Goal: Task Accomplishment & Management: Manage account settings

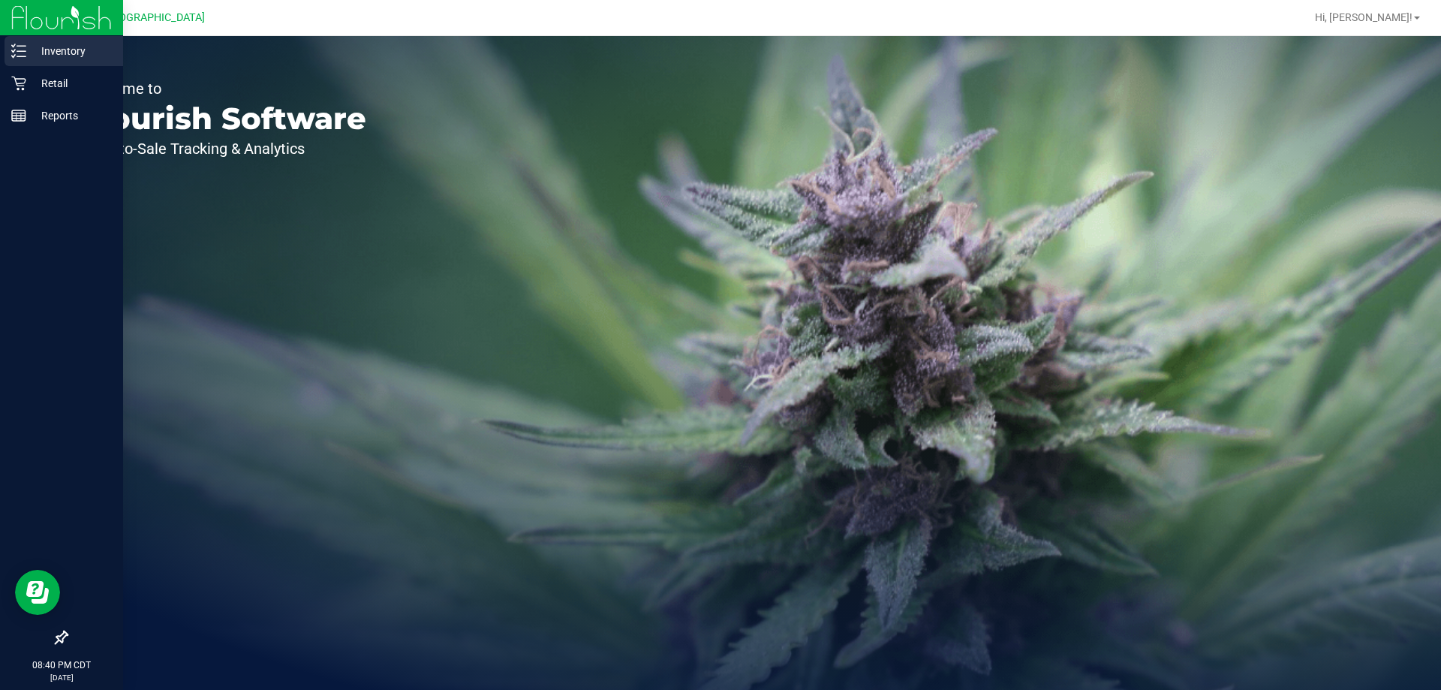
click at [61, 53] on p "Inventory" at bounding box center [71, 51] width 90 height 18
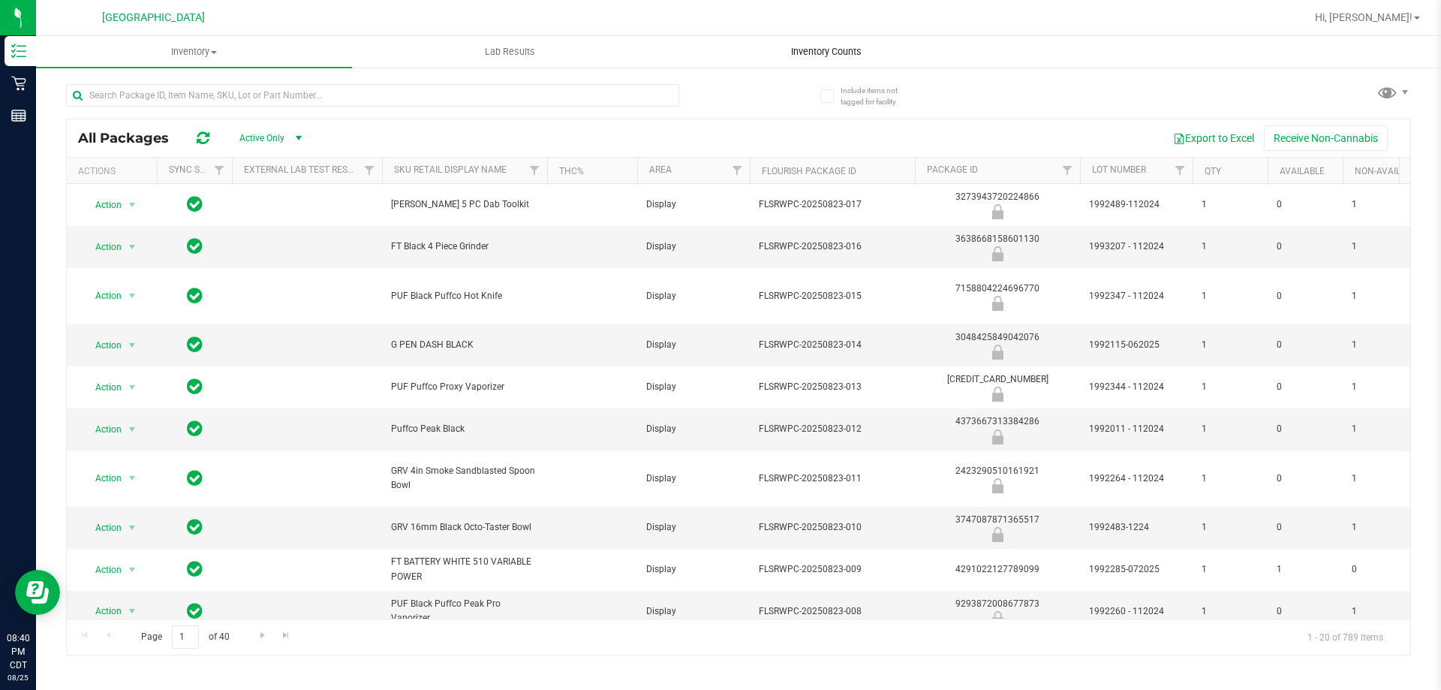
click at [808, 56] on span "Inventory Counts" at bounding box center [826, 52] width 111 height 14
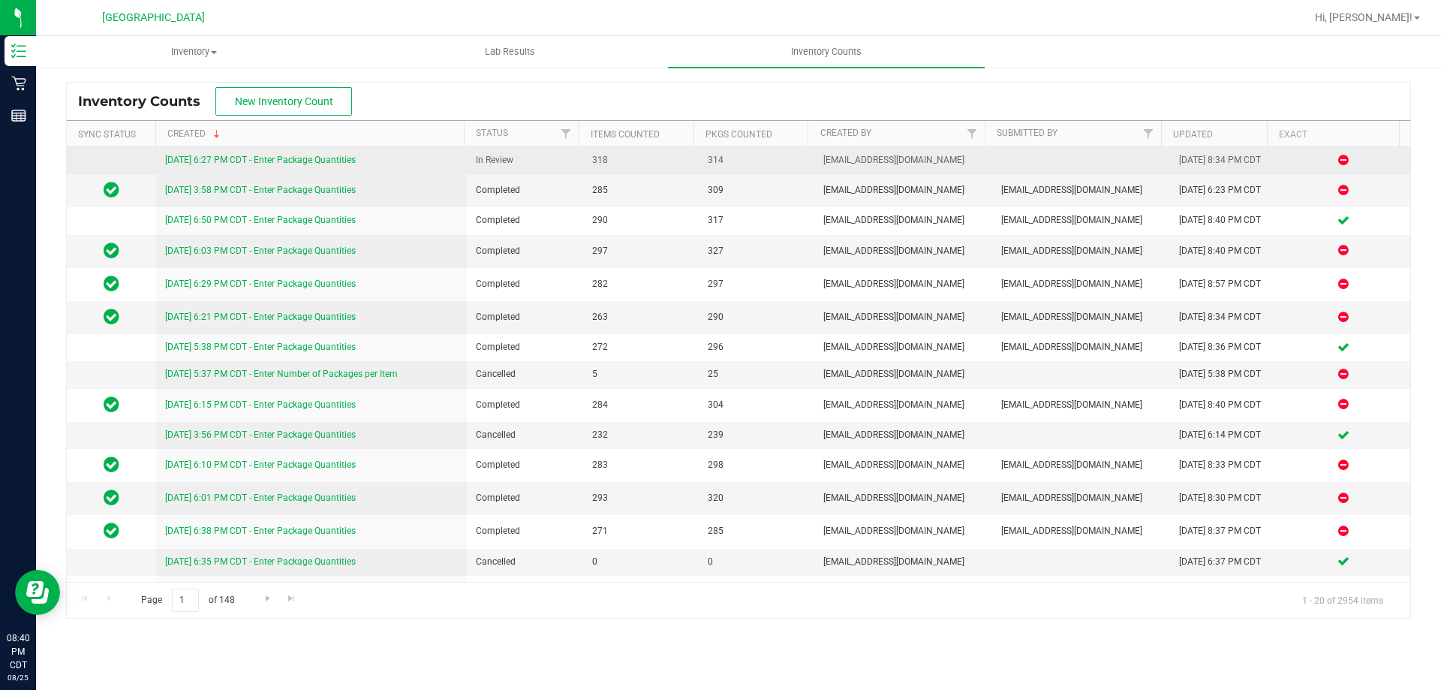
click at [317, 161] on link "[DATE] 6:27 PM CDT - Enter Package Quantities" at bounding box center [260, 160] width 191 height 11
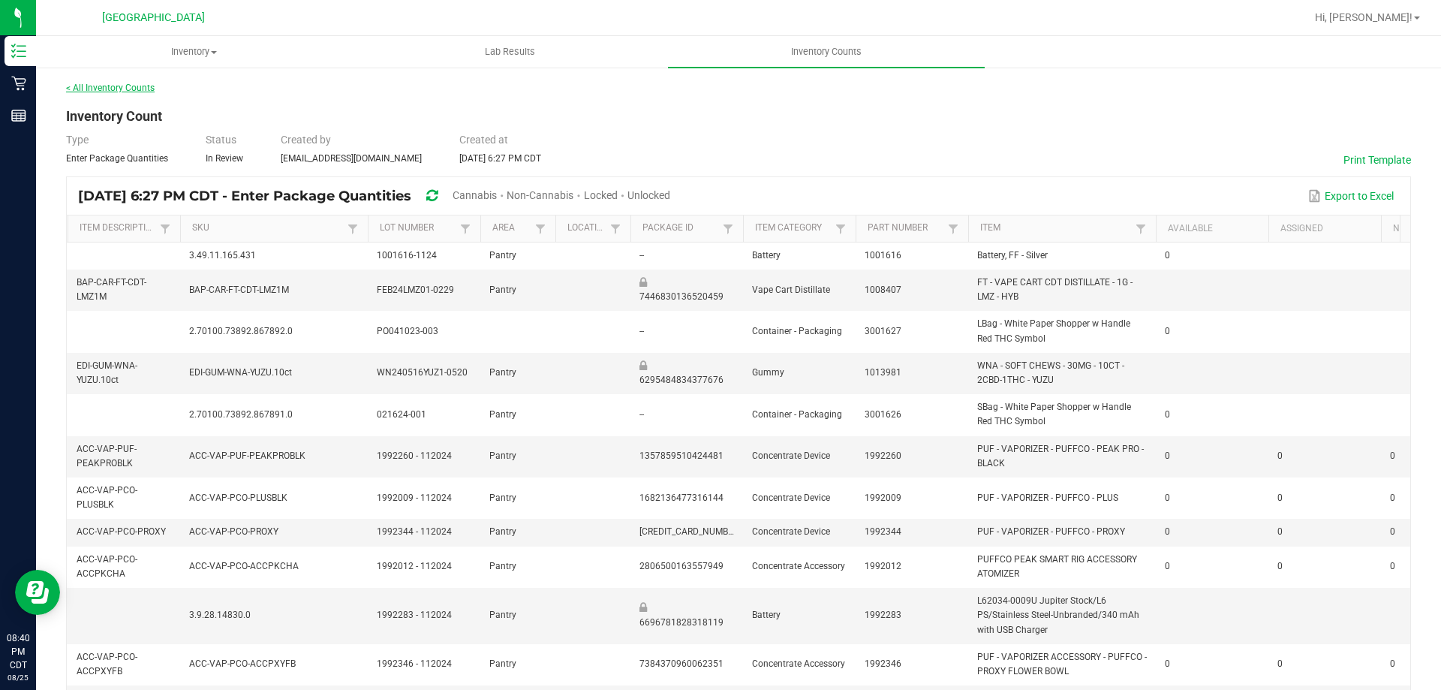
click at [134, 90] on link "< All Inventory Counts" at bounding box center [110, 88] width 89 height 11
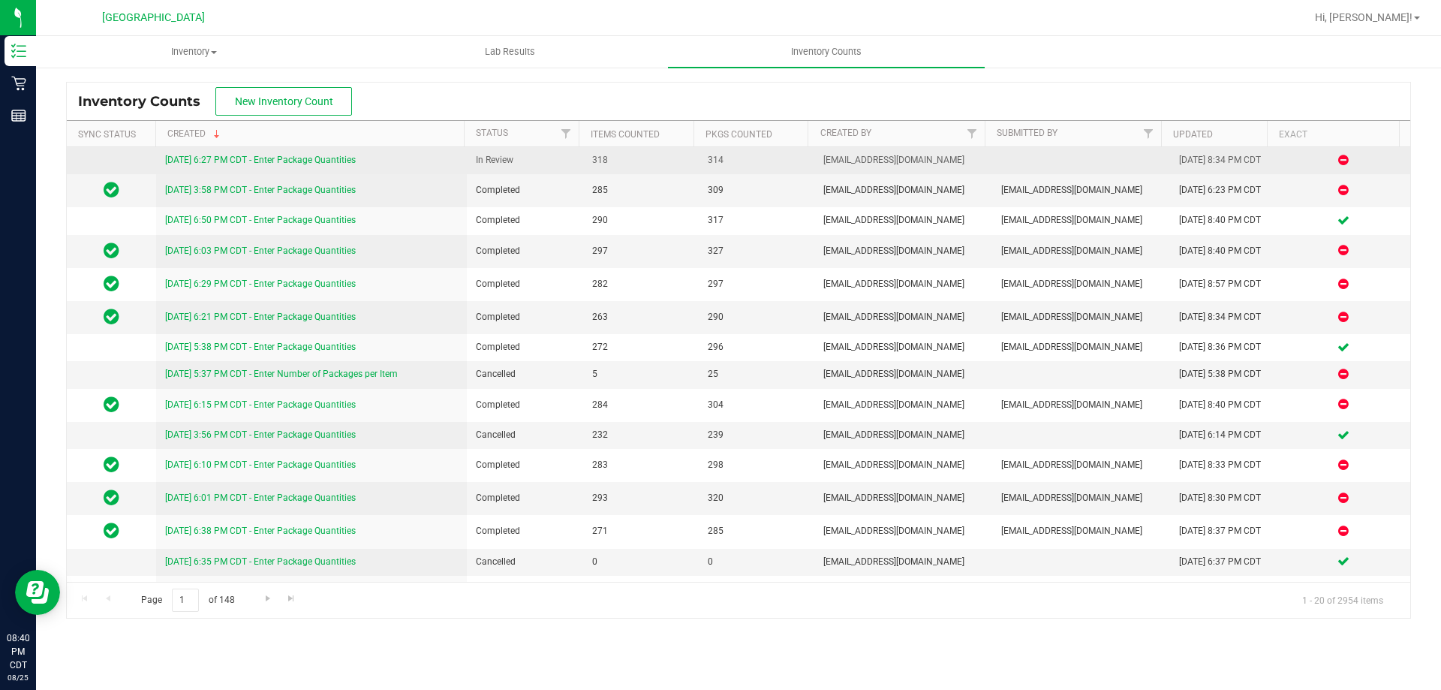
click at [347, 160] on link "[DATE] 6:27 PM CDT - Enter Package Quantities" at bounding box center [260, 160] width 191 height 11
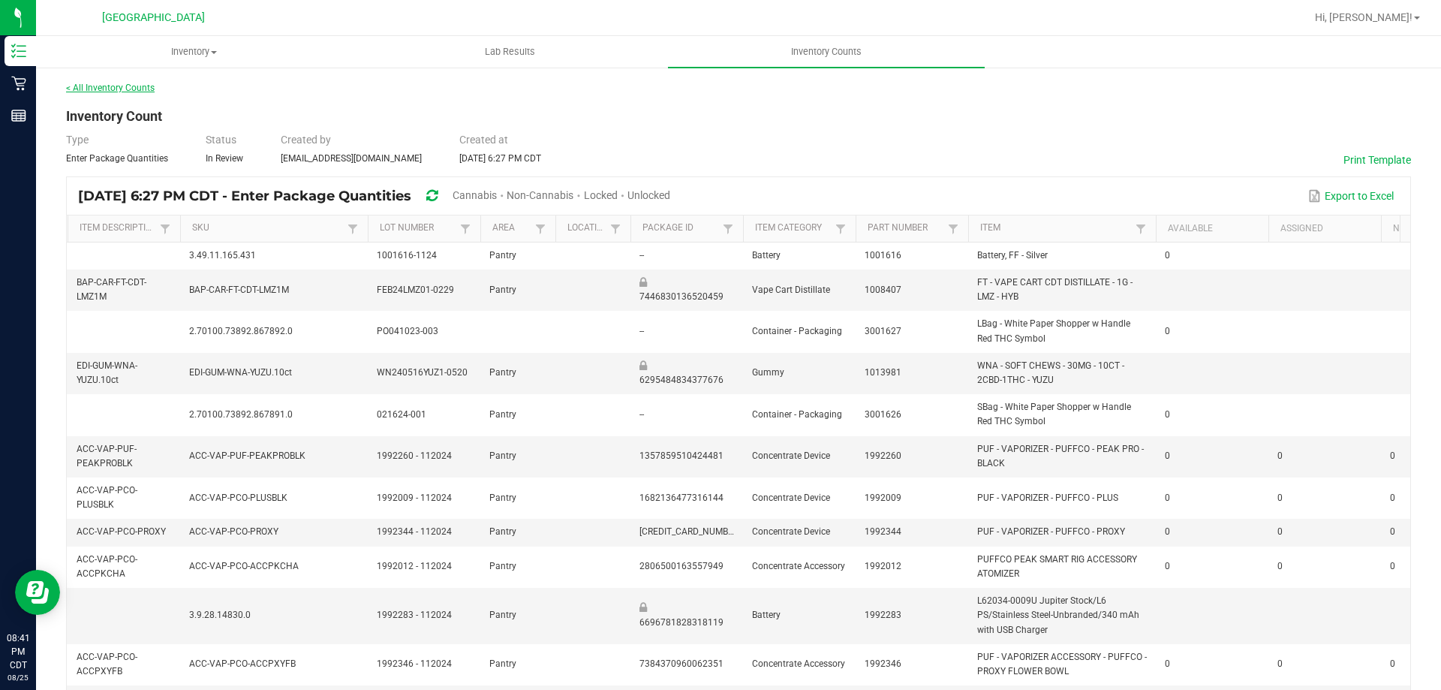
click at [125, 92] on link "< All Inventory Counts" at bounding box center [110, 88] width 89 height 11
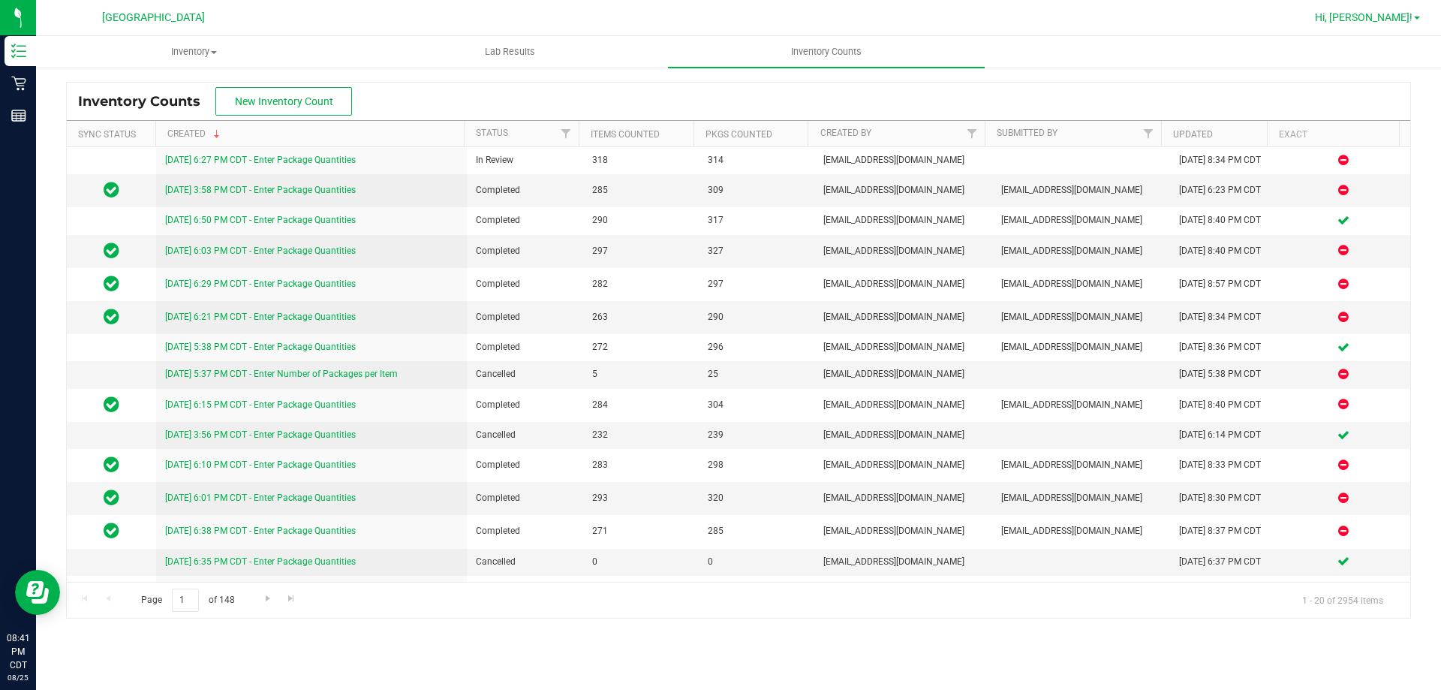
click at [1394, 11] on span "Hi, [PERSON_NAME]!" at bounding box center [1364, 17] width 98 height 12
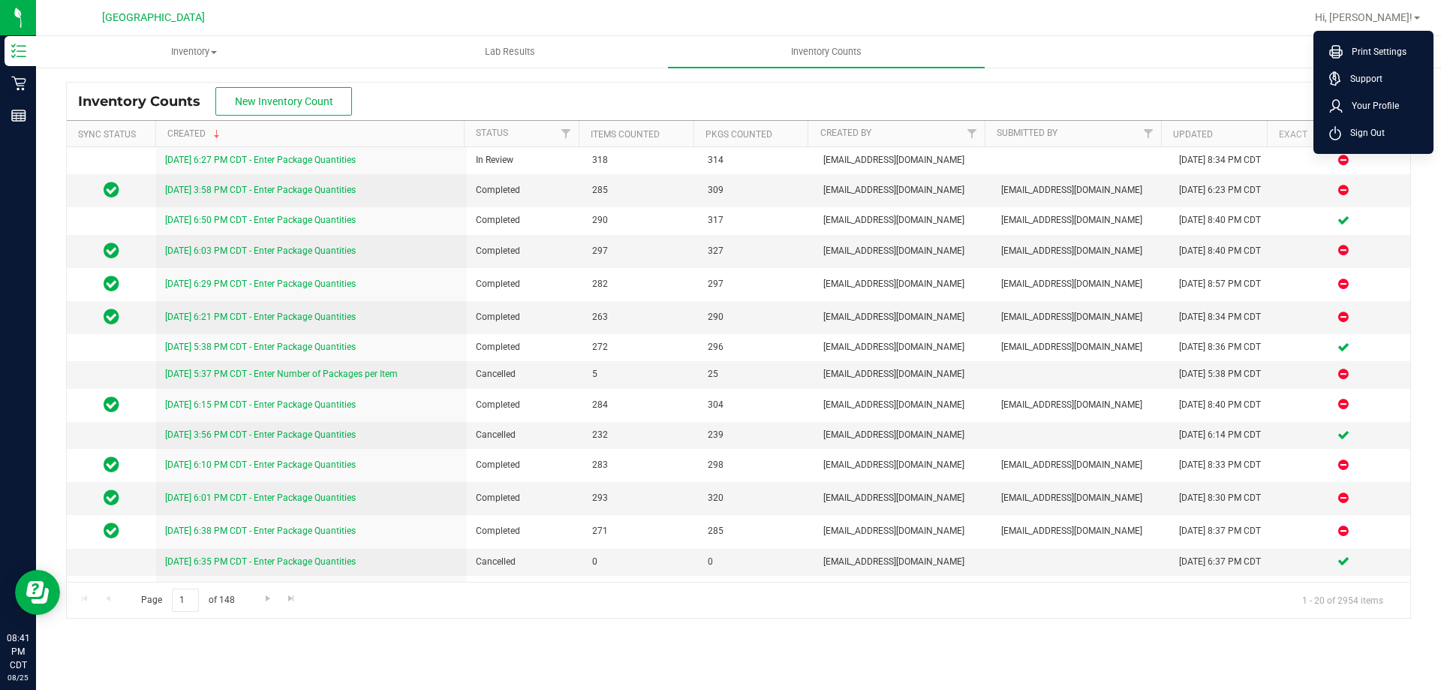
click at [1377, 135] on span "Sign Out" at bounding box center [1363, 132] width 44 height 15
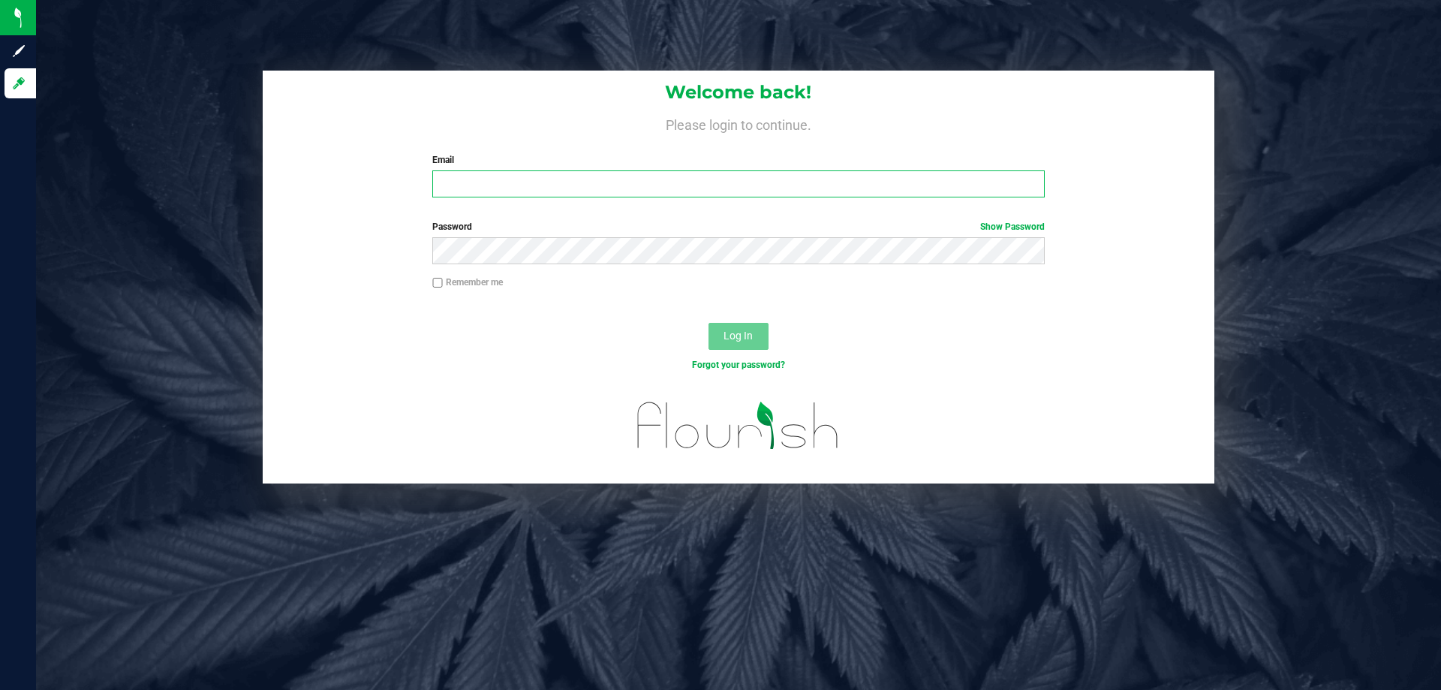
click at [515, 178] on input "Email" at bounding box center [738, 183] width 612 height 27
type input "[EMAIL_ADDRESS][DOMAIN_NAME]"
click at [708, 323] on button "Log In" at bounding box center [738, 336] width 60 height 27
